Goal: Entertainment & Leisure: Consume media (video, audio)

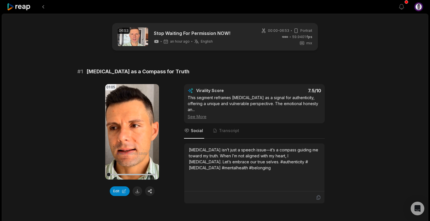
scroll to position [59, 0]
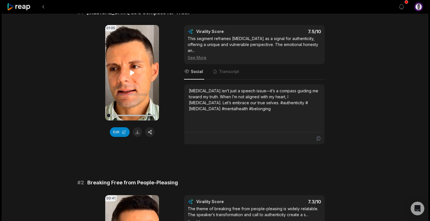
click at [132, 71] on icon at bounding box center [132, 72] width 7 height 7
click at [134, 72] on icon at bounding box center [132, 72] width 7 height 7
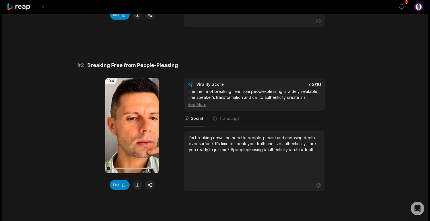
scroll to position [182, 0]
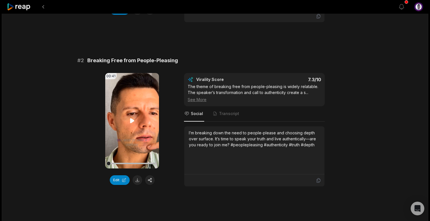
click at [132, 118] on icon at bounding box center [132, 120] width 4 height 5
click at [132, 118] on icon at bounding box center [132, 121] width 7 height 7
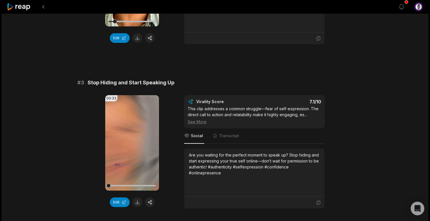
scroll to position [325, 0]
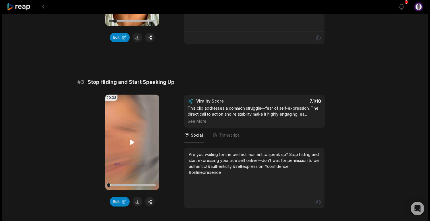
click at [135, 139] on icon at bounding box center [132, 142] width 7 height 7
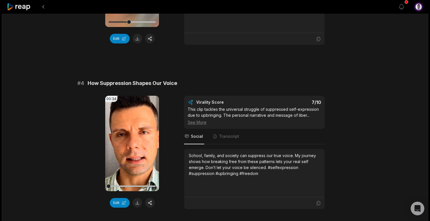
scroll to position [488, 0]
click at [132, 140] on icon at bounding box center [132, 143] width 7 height 7
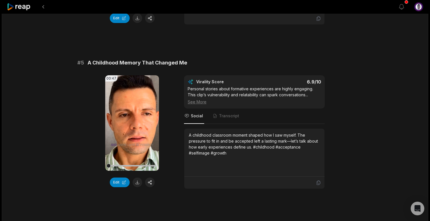
scroll to position [674, 0]
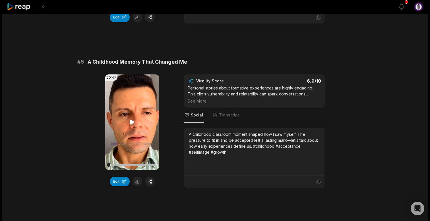
click at [132, 120] on icon at bounding box center [132, 122] width 4 height 5
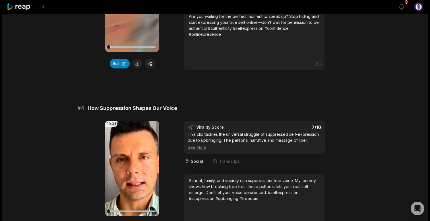
scroll to position [478, 0]
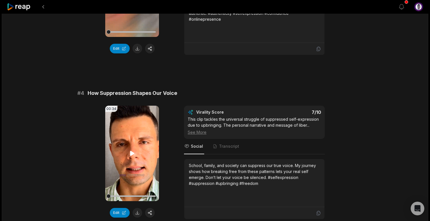
click at [132, 151] on icon at bounding box center [132, 153] width 4 height 5
click at [133, 150] on icon at bounding box center [132, 153] width 7 height 7
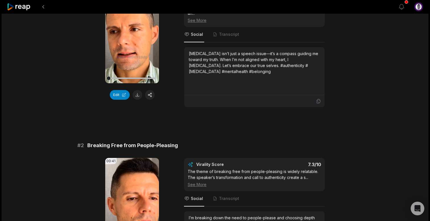
scroll to position [86, 0]
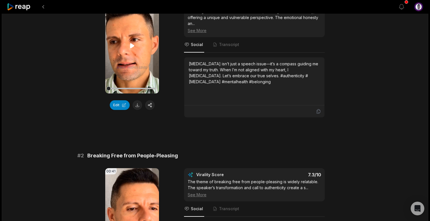
click at [132, 46] on icon at bounding box center [132, 45] width 4 height 5
click at [132, 46] on icon at bounding box center [132, 45] width 7 height 7
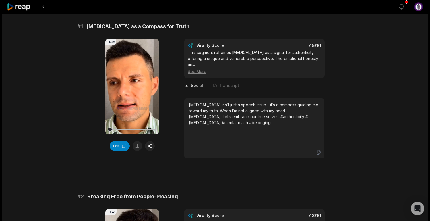
scroll to position [0, 0]
